Goal: Check status

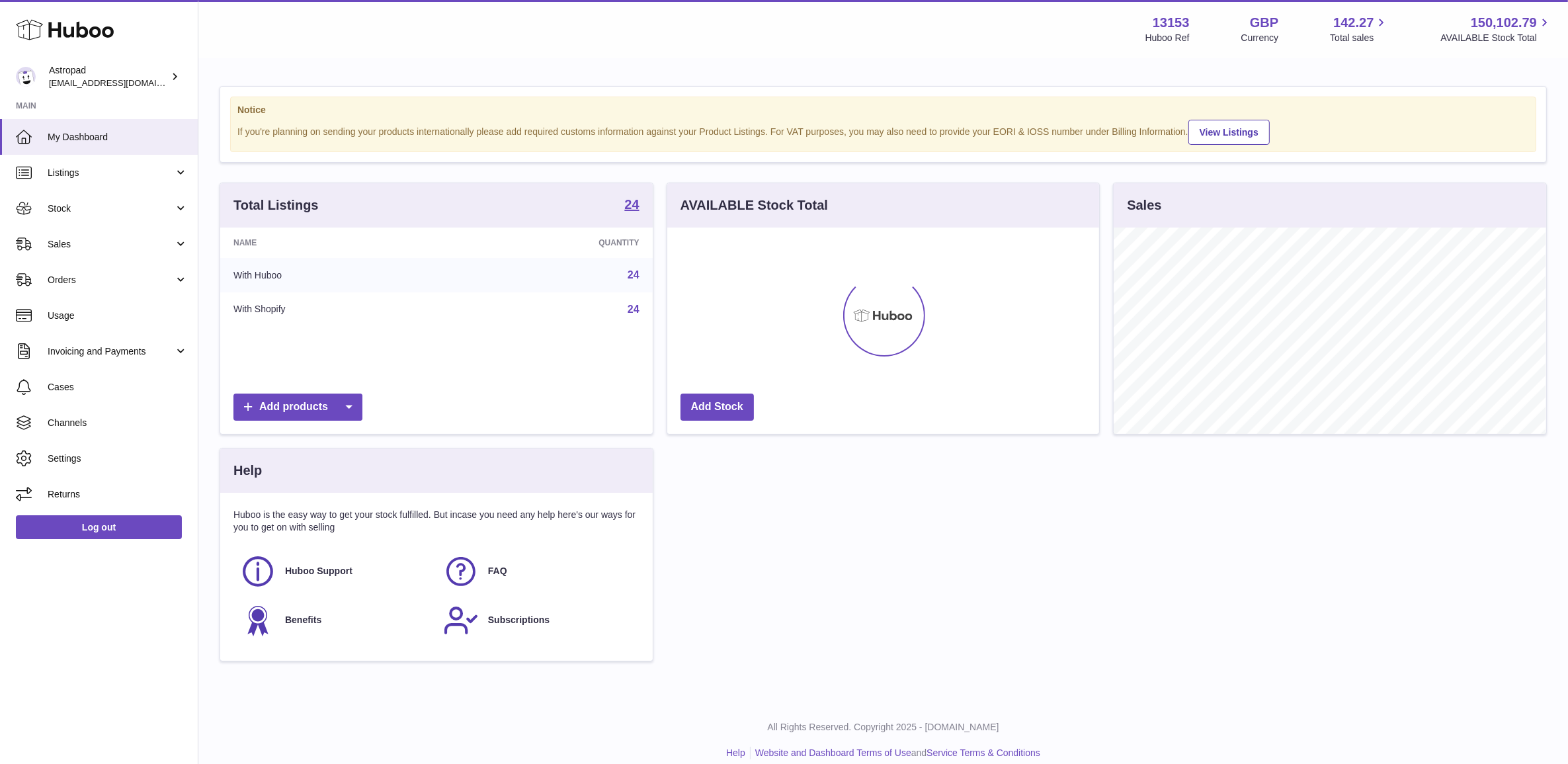
scroll to position [206, 431]
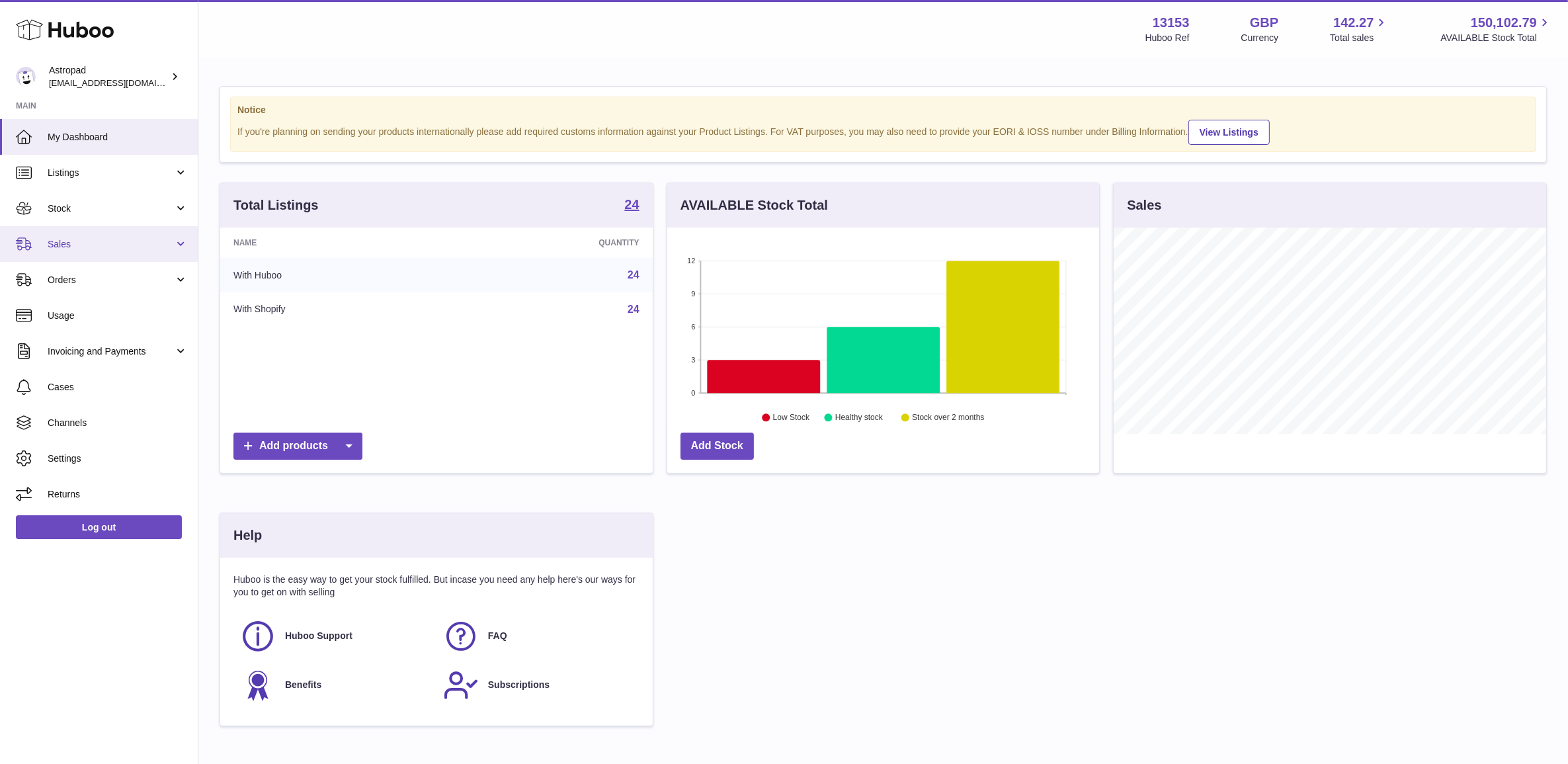
click at [119, 243] on span "Sales" at bounding box center [110, 245] width 126 height 13
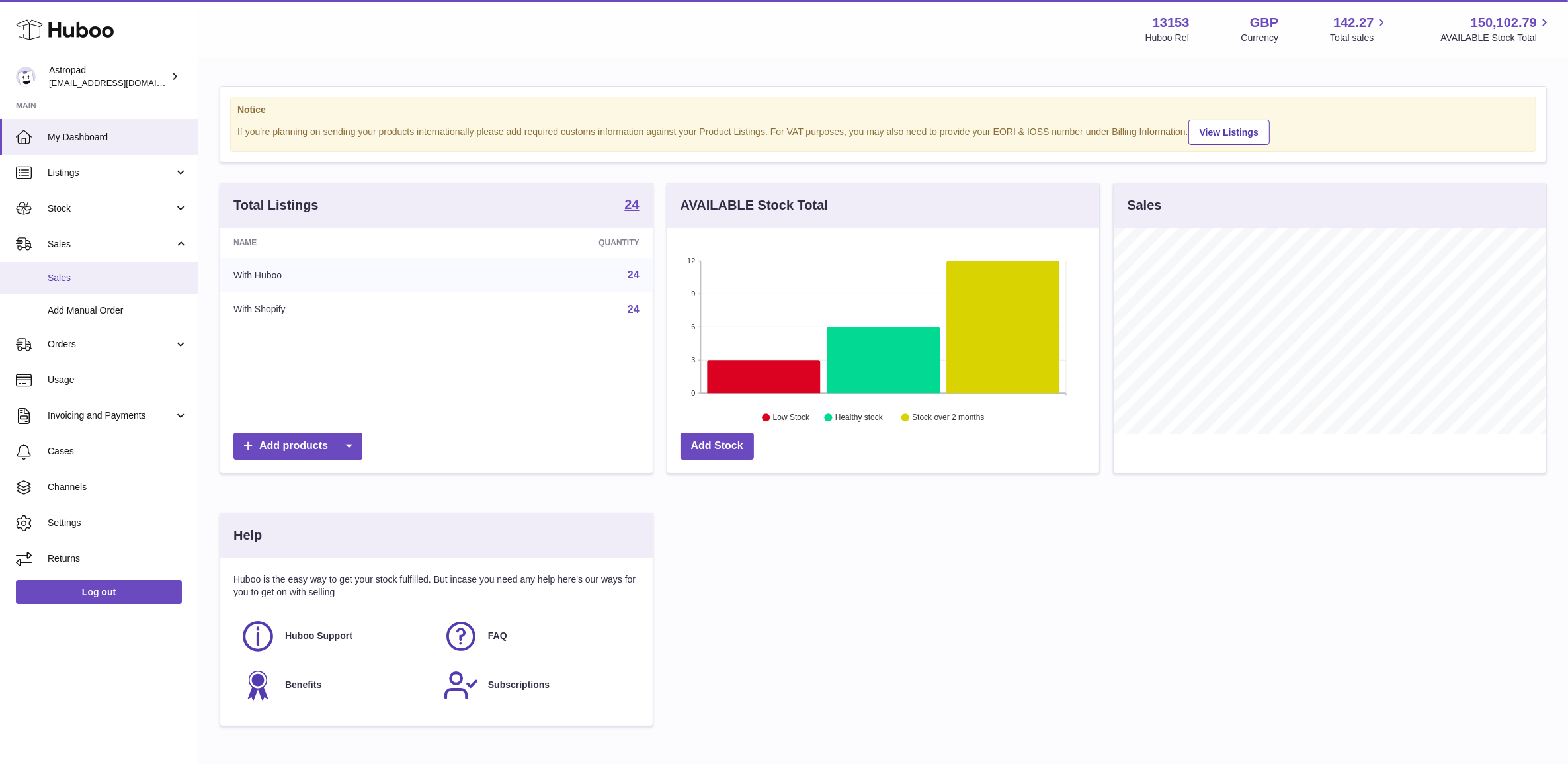
click at [113, 280] on span "Sales" at bounding box center [117, 279] width 140 height 13
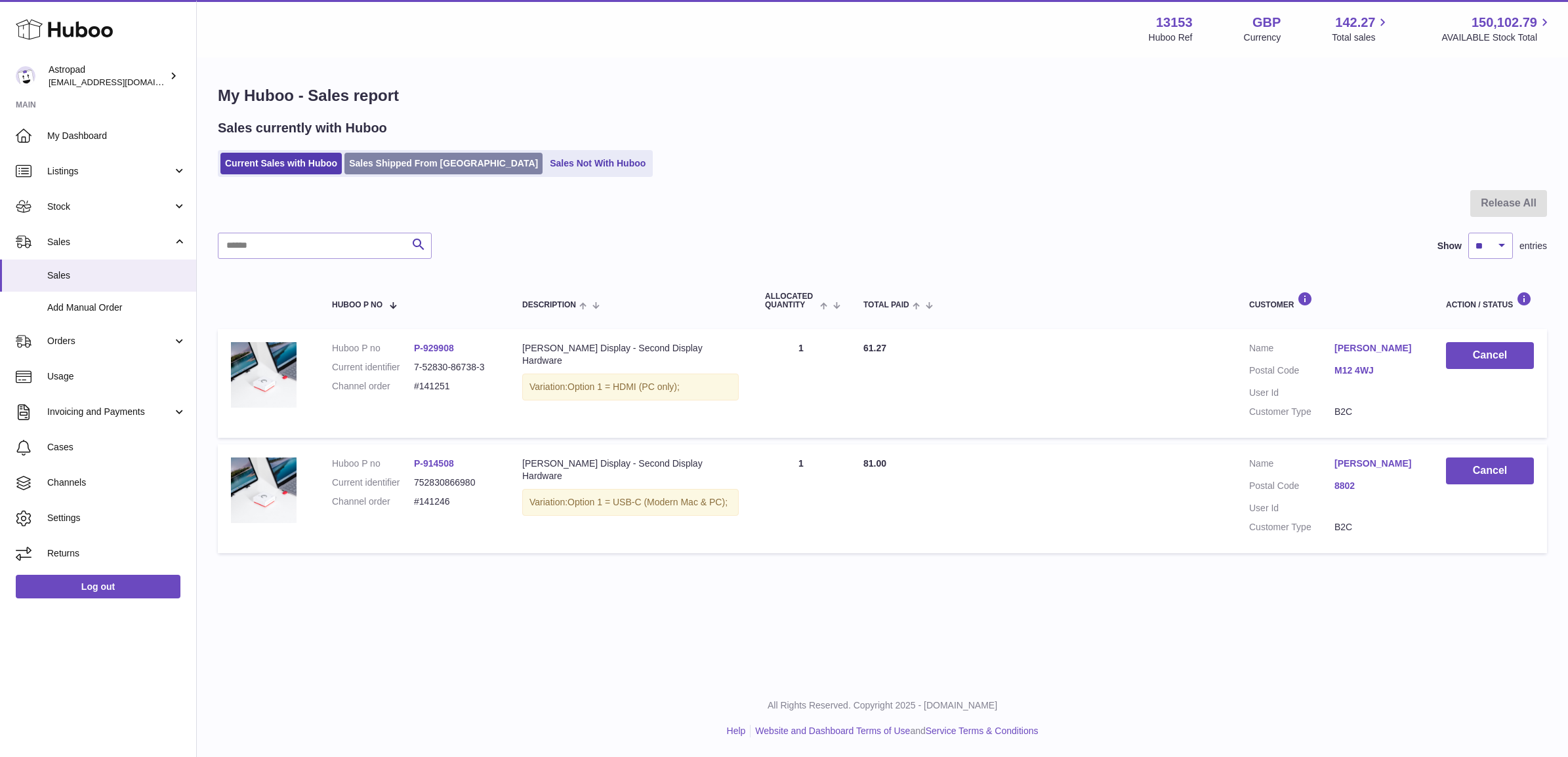
click at [422, 164] on link "Sales Shipped From [GEOGRAPHIC_DATA]" at bounding box center [442, 163] width 198 height 22
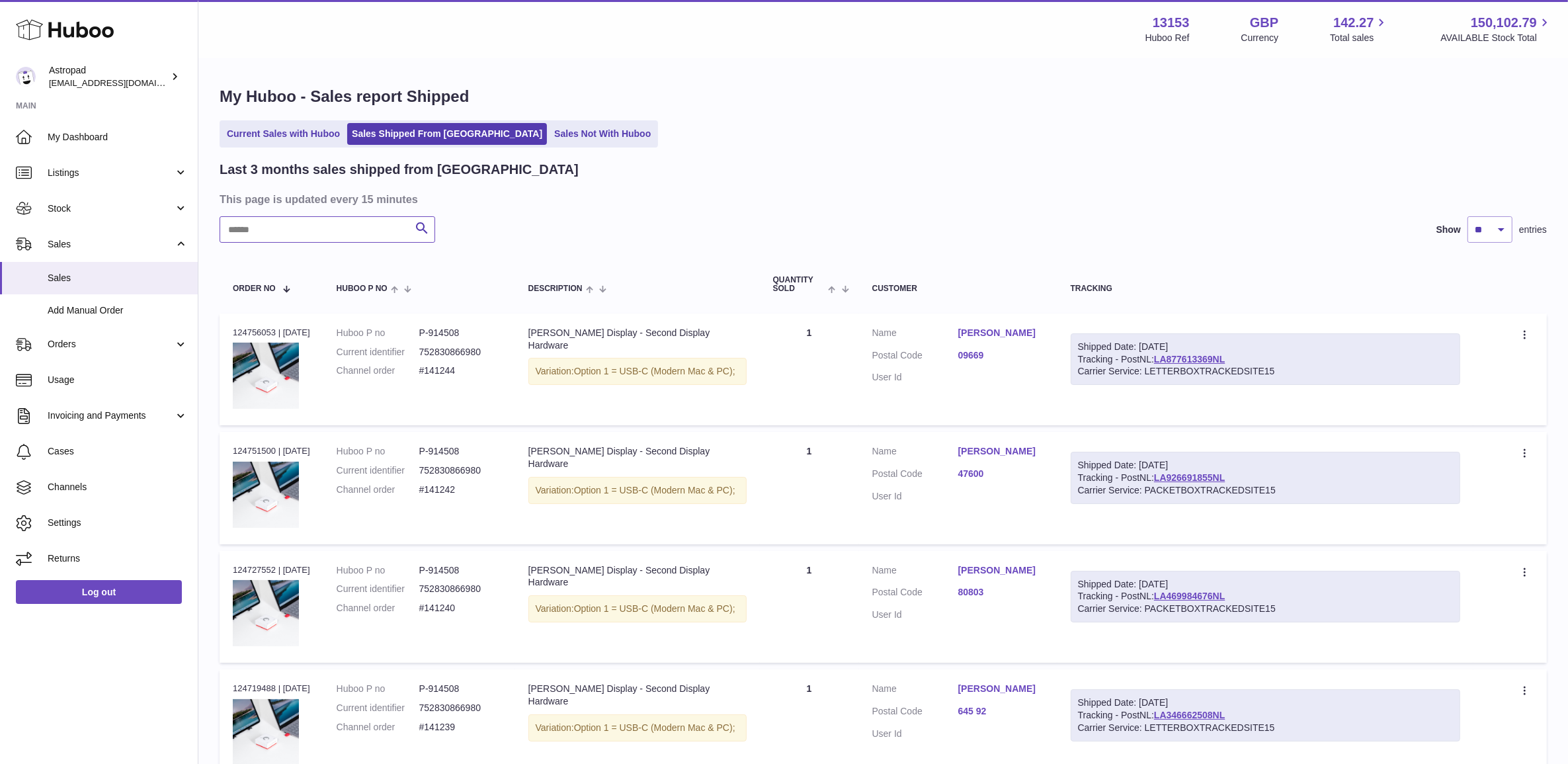
click at [295, 233] on input "text" at bounding box center [327, 229] width 216 height 26
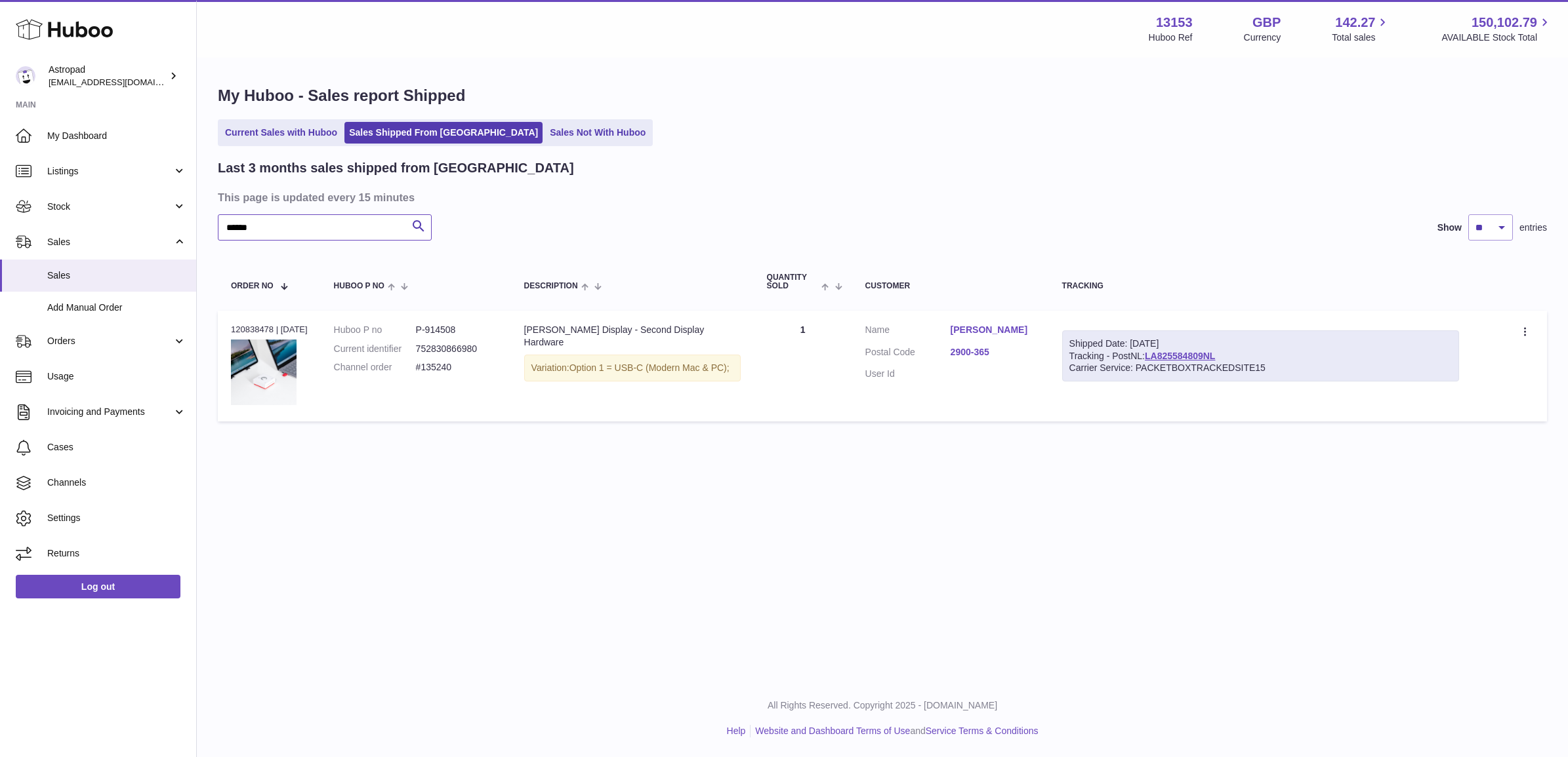
type input "******"
click at [434, 379] on dl "Huboo P no P-914508 Current identifier 752830866980 Channel order #135240" at bounding box center [416, 352] width 164 height 57
copy tr "#135240 Description"
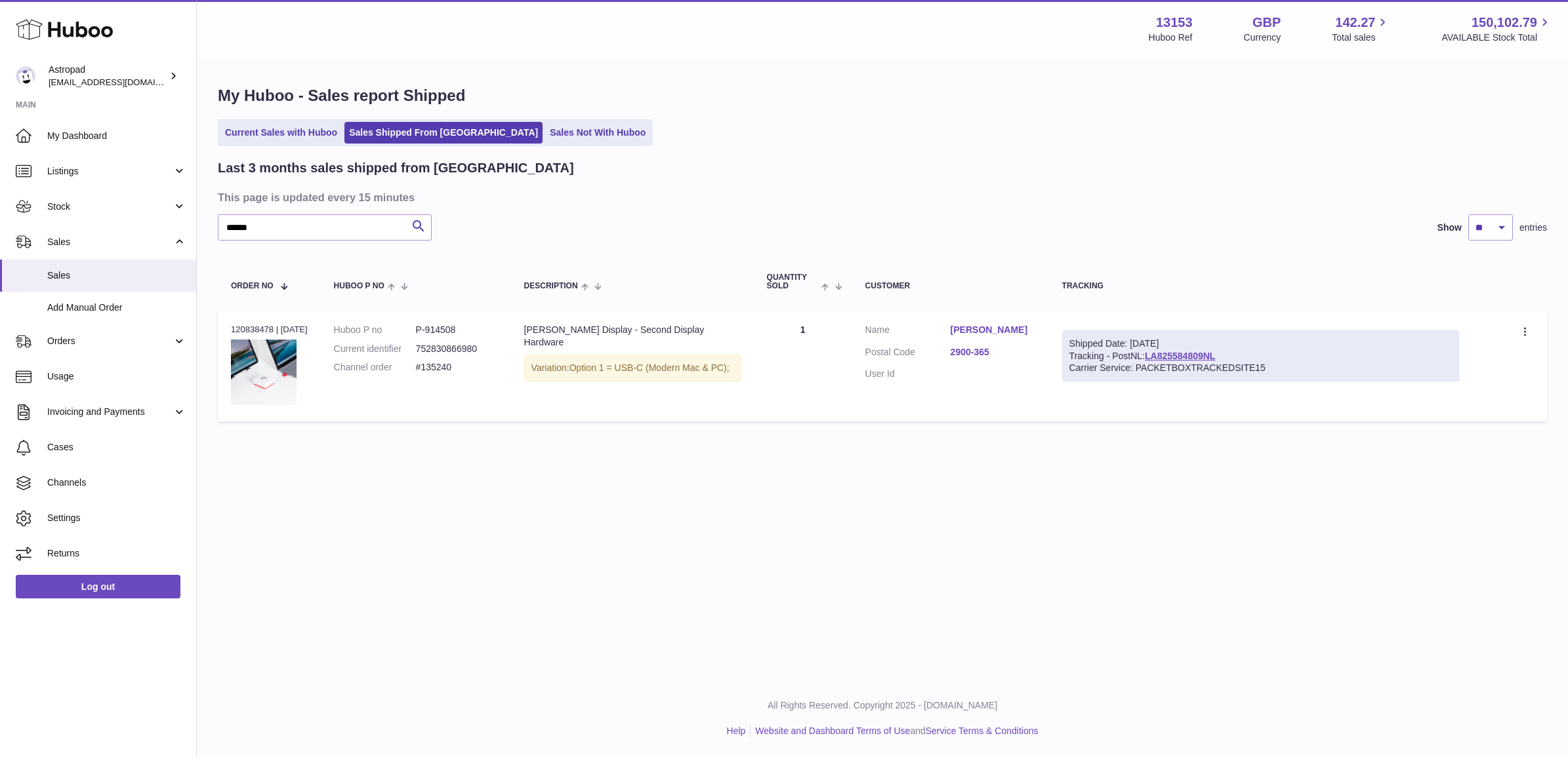
click at [234, 322] on td "Order no 120838478 | [DATE]" at bounding box center [269, 365] width 103 height 111
copy div "120838478"
click at [450, 371] on dd "#135240" at bounding box center [457, 367] width 82 height 13
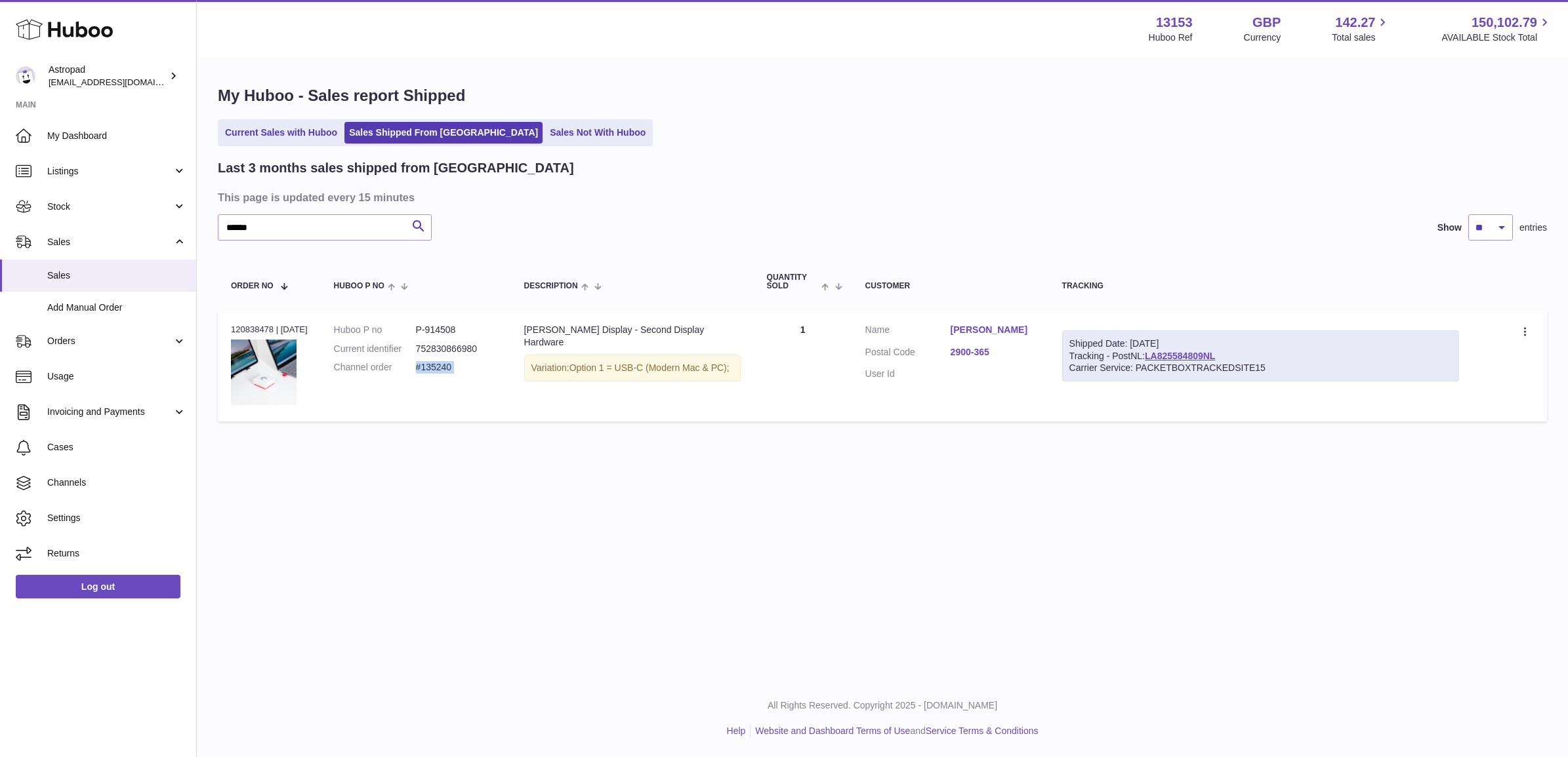
click at [450, 371] on dd "#135240" at bounding box center [457, 367] width 82 height 13
copy tr "#135240 Description"
drag, startPoint x: 450, startPoint y: 371, endPoint x: 759, endPoint y: 545, distance: 354.6
click at [758, 548] on div "Menu Huboo 13153 Huboo Ref GBP Currency 142.27 Total sales 150,102.79 AVAILABLE…" at bounding box center [882, 339] width 1371 height 679
click at [443, 373] on dd "#135240" at bounding box center [457, 367] width 82 height 13
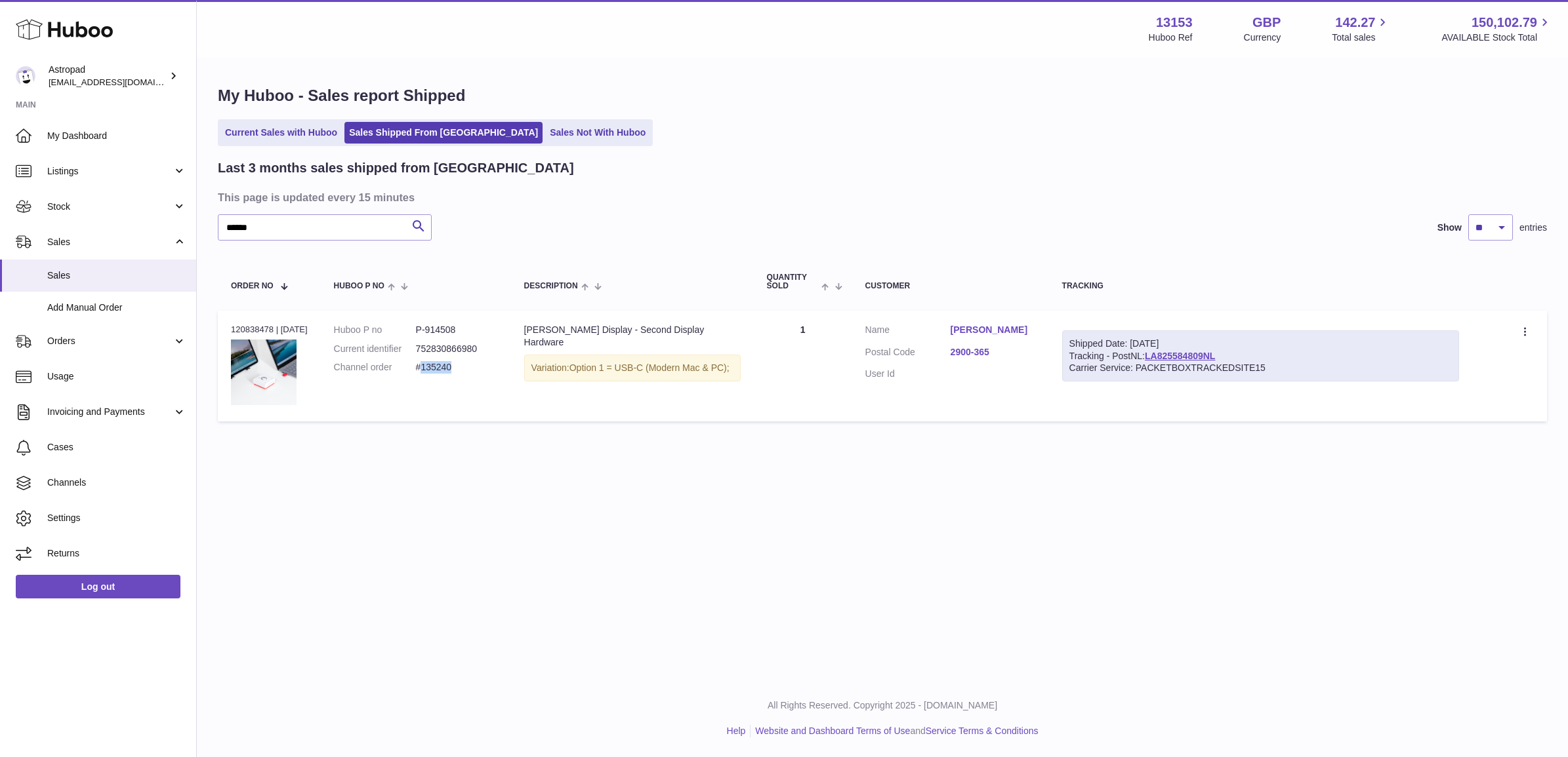
click at [443, 373] on dd "#135240" at bounding box center [457, 367] width 82 height 13
copy tr "#135240 Description"
click at [289, 390] on img at bounding box center [264, 372] width 66 height 66
